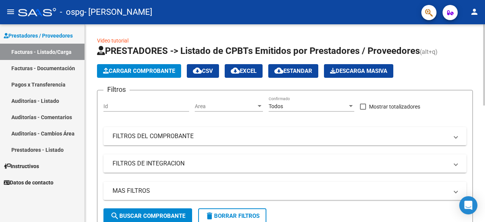
click at [159, 73] on span "Cargar Comprobante" at bounding box center [139, 70] width 72 height 7
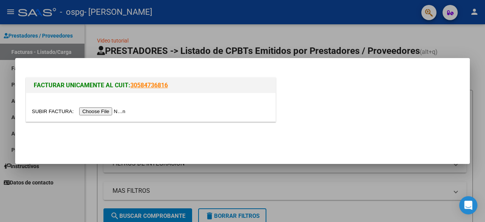
click at [115, 115] on input "file" at bounding box center [80, 111] width 96 height 8
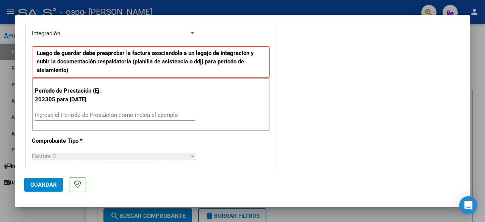
scroll to position [182, 0]
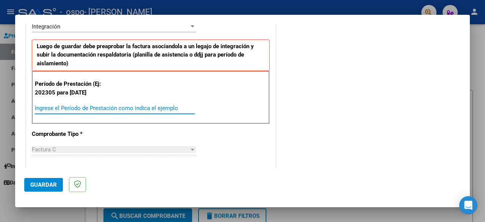
click at [161, 106] on input "Ingrese el Período de Prestación como indica el ejemplo" at bounding box center [115, 108] width 160 height 7
type input "202507"
click at [135, 94] on div "Período de Prestación (Ej: 202305 para [DATE] 202507 Ingrese el Período de Pres…" at bounding box center [151, 97] width 238 height 53
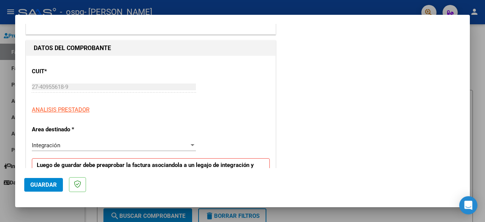
scroll to position [88, 0]
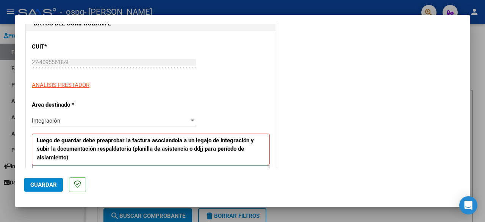
click at [122, 117] on div "Integración" at bounding box center [110, 120] width 157 height 7
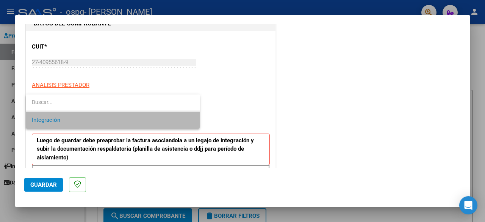
click at [122, 117] on span "Integración" at bounding box center [113, 119] width 162 height 17
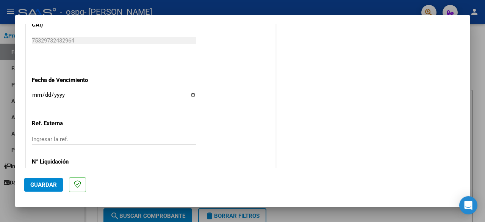
scroll to position [502, 0]
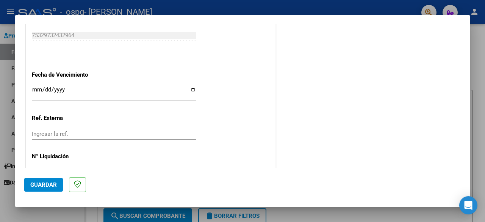
click at [192, 88] on input "Ingresar la fecha" at bounding box center [114, 92] width 164 height 12
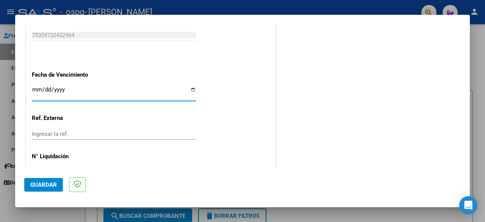
type input "[DATE]"
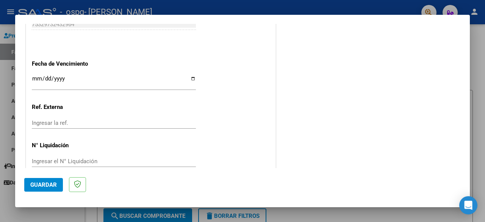
scroll to position [524, 0]
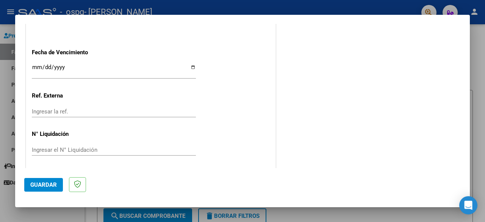
click at [60, 187] on button "Guardar" at bounding box center [43, 185] width 39 height 14
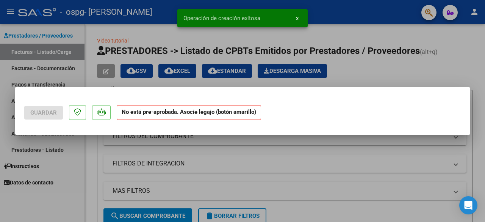
scroll to position [0, 0]
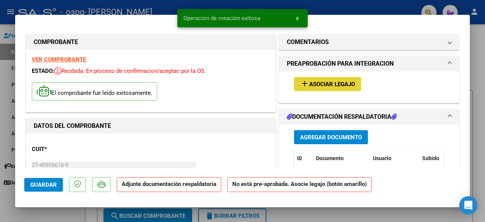
click at [332, 85] on span "Asociar Legajo" at bounding box center [332, 84] width 46 height 7
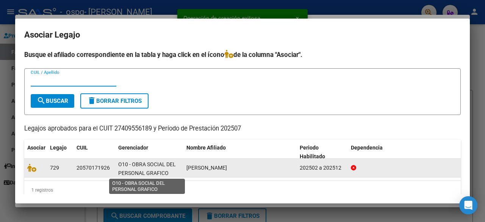
click at [148, 172] on span "O10 - OBRA SOCIAL DEL PERSONAL GRAFICO" at bounding box center [147, 168] width 58 height 15
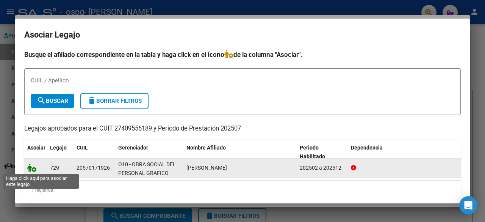
click at [33, 169] on icon at bounding box center [31, 167] width 9 height 8
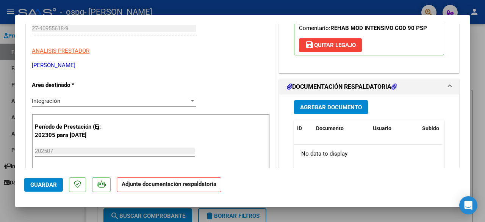
scroll to position [172, 0]
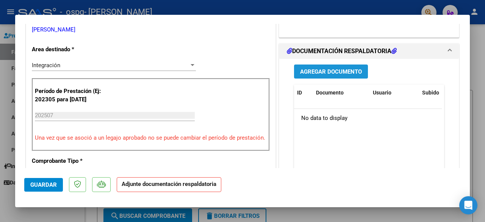
click at [317, 74] on button "Agregar Documento" at bounding box center [331, 71] width 74 height 14
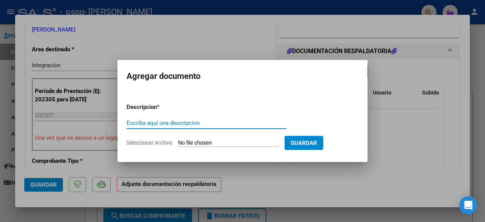
click at [179, 124] on input "Escriba aquí una descripcion" at bounding box center [207, 122] width 160 height 7
type input "Planilla de asistencia"
click at [188, 141] on input "Seleccionar Archivo" at bounding box center [228, 143] width 100 height 7
type input "C:\fakepath\asistencia [PERSON_NAME].pdf"
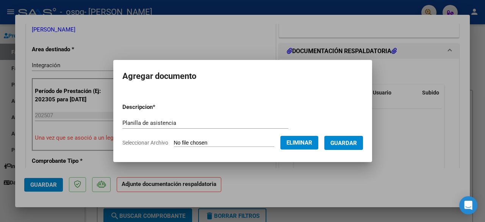
click at [347, 144] on span "Guardar" at bounding box center [344, 143] width 27 height 7
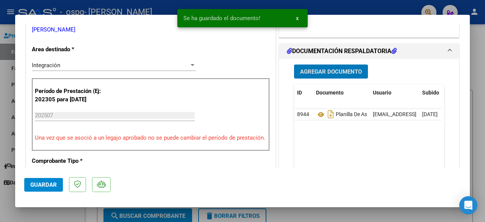
click at [191, 138] on p "Una vez que se asoció a un legajo aprobado no se puede cambiar el período de pr…" at bounding box center [151, 137] width 232 height 9
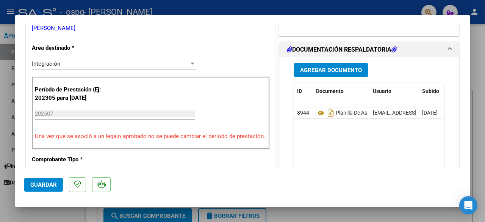
scroll to position [146, 0]
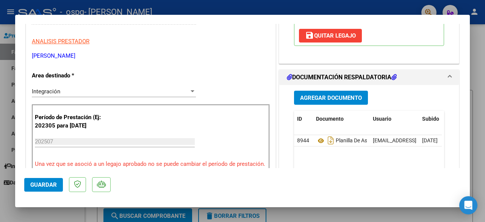
click at [334, 96] on span "Agregar Documento" at bounding box center [331, 97] width 62 height 7
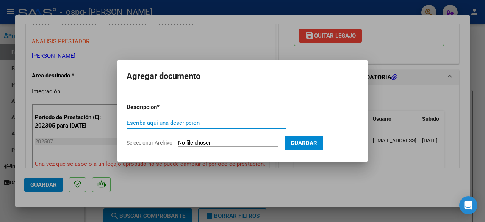
click at [207, 130] on div "Escriba aquí una descripcion" at bounding box center [207, 126] width 160 height 19
click at [203, 146] on input "Seleccionar Archivo" at bounding box center [228, 143] width 100 height 7
type input "C:\fakepath\FC [PERSON_NAME] [PERSON_NAME].pdf"
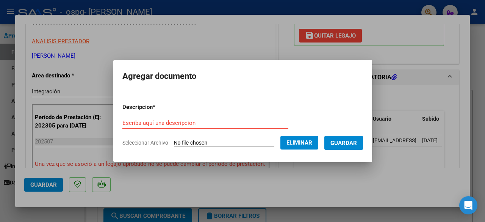
click at [197, 120] on input "Escriba aquí una descripcion" at bounding box center [205, 122] width 166 height 7
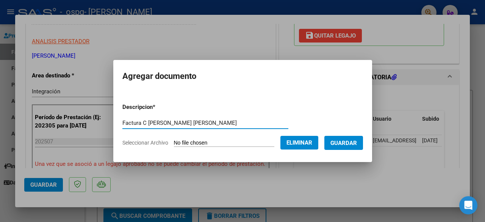
type input "Factura C [PERSON_NAME] [PERSON_NAME]"
click at [344, 141] on span "Guardar" at bounding box center [344, 143] width 27 height 7
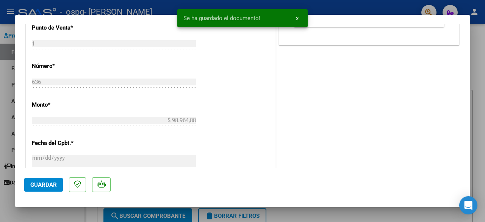
scroll to position [345, 0]
click at [45, 183] on span "Guardar" at bounding box center [43, 184] width 27 height 7
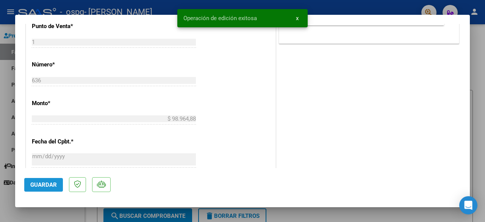
click at [49, 181] on span "Guardar" at bounding box center [43, 184] width 27 height 7
click at [480, 63] on div at bounding box center [242, 111] width 485 height 222
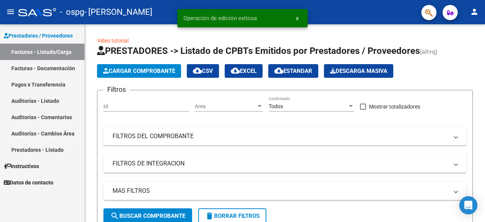
click at [31, 49] on link "Facturas - Listado/Carga" at bounding box center [42, 52] width 85 height 16
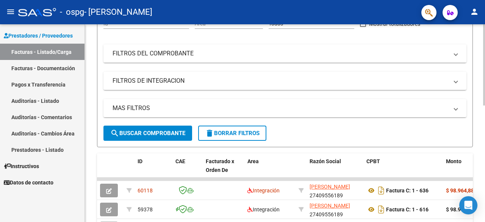
scroll to position [80, 0]
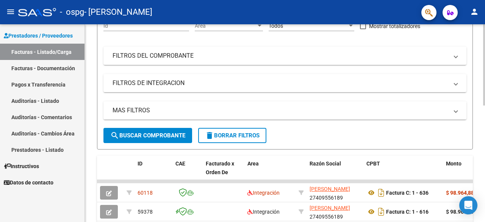
click at [485, 102] on div at bounding box center [484, 98] width 2 height 81
